Goal: Task Accomplishment & Management: Use online tool/utility

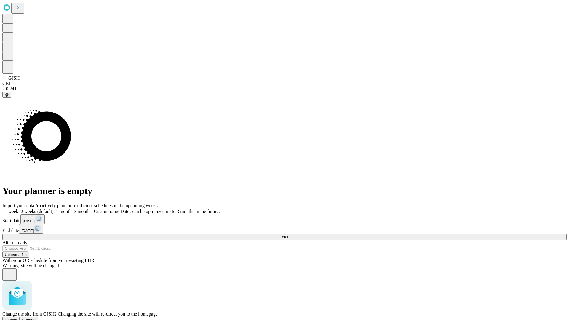
click at [36, 318] on span "Confirm" at bounding box center [29, 320] width 14 height 4
click at [54, 209] on label "2 weeks (default)" at bounding box center [35, 211] width 35 height 5
click at [289, 235] on span "Fetch" at bounding box center [285, 237] width 10 height 4
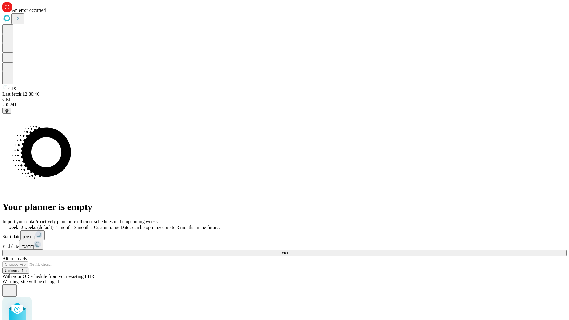
click at [54, 225] on label "2 weeks (default)" at bounding box center [35, 227] width 35 height 5
click at [289, 251] on span "Fetch" at bounding box center [285, 253] width 10 height 4
click at [54, 225] on label "2 weeks (default)" at bounding box center [35, 227] width 35 height 5
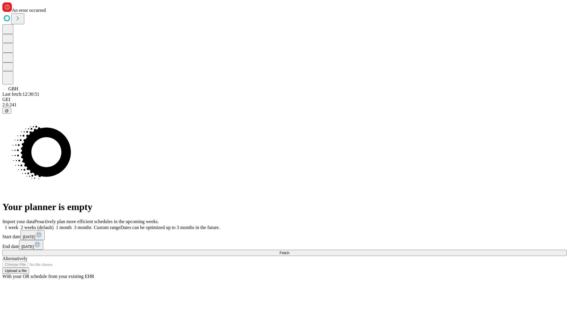
click at [289, 251] on span "Fetch" at bounding box center [285, 253] width 10 height 4
click at [54, 225] on label "2 weeks (default)" at bounding box center [35, 227] width 35 height 5
click at [289, 251] on span "Fetch" at bounding box center [285, 253] width 10 height 4
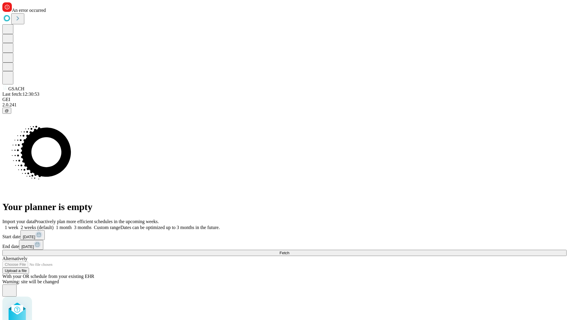
click at [54, 225] on label "2 weeks (default)" at bounding box center [35, 227] width 35 height 5
click at [289, 251] on span "Fetch" at bounding box center [285, 253] width 10 height 4
click at [54, 225] on label "2 weeks (default)" at bounding box center [35, 227] width 35 height 5
click at [289, 251] on span "Fetch" at bounding box center [285, 253] width 10 height 4
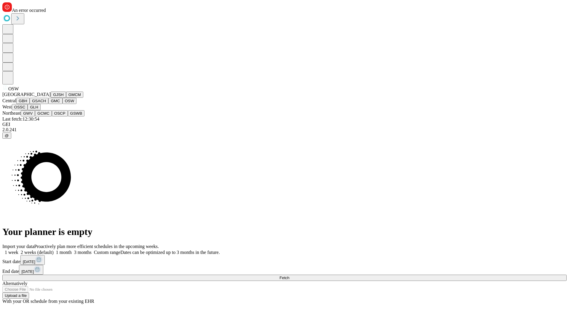
click at [28, 110] on button "OSSC" at bounding box center [20, 107] width 16 height 6
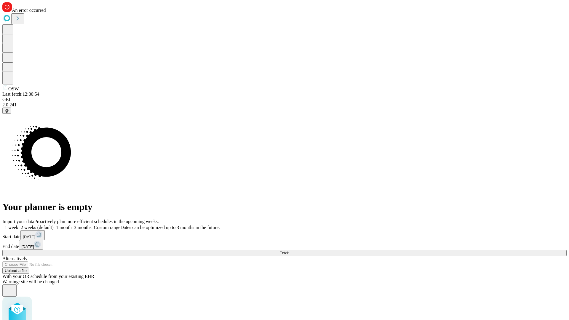
click at [54, 225] on label "2 weeks (default)" at bounding box center [35, 227] width 35 height 5
click at [289, 251] on span "Fetch" at bounding box center [285, 253] width 10 height 4
click at [54, 225] on label "2 weeks (default)" at bounding box center [35, 227] width 35 height 5
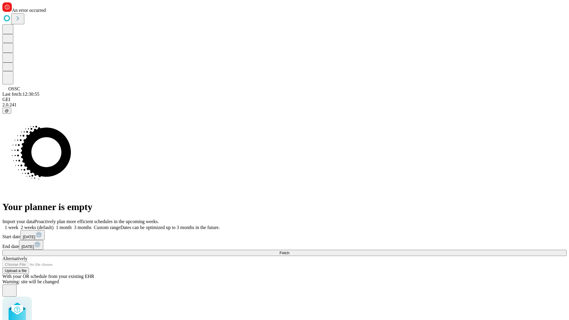
click at [289, 251] on span "Fetch" at bounding box center [285, 253] width 10 height 4
click at [54, 225] on label "2 weeks (default)" at bounding box center [35, 227] width 35 height 5
click at [289, 251] on span "Fetch" at bounding box center [285, 253] width 10 height 4
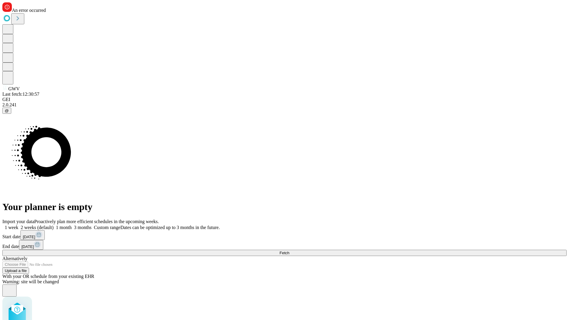
click at [54, 225] on label "2 weeks (default)" at bounding box center [35, 227] width 35 height 5
